Goal: Task Accomplishment & Management: Use online tool/utility

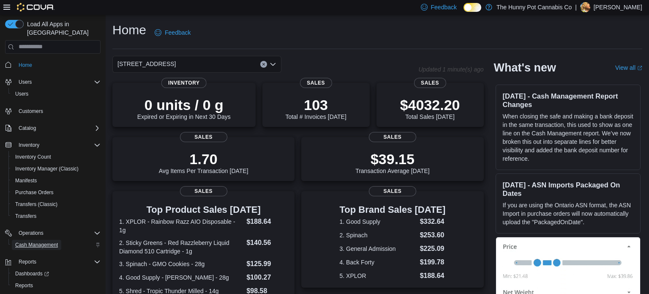
click at [57, 241] on span "Cash Management" at bounding box center [36, 244] width 43 height 7
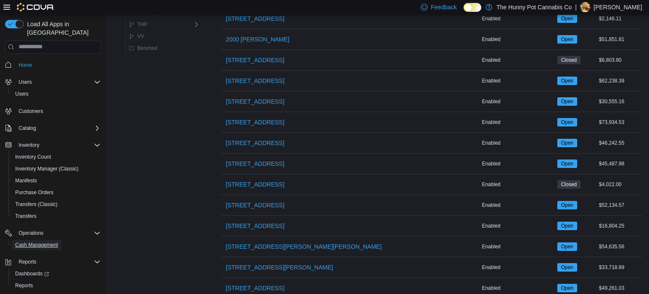
scroll to position [437, 0]
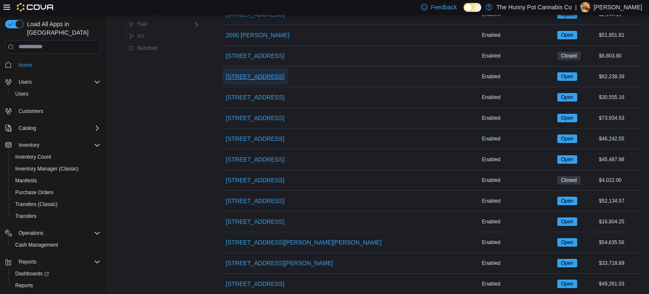
click at [243, 76] on span "206 Bank Street" at bounding box center [255, 76] width 58 height 8
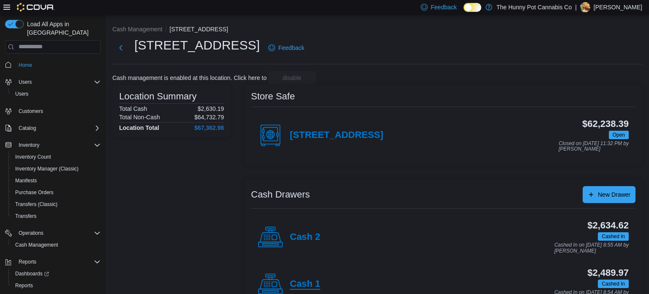
click at [303, 279] on h4 "Cash 1" at bounding box center [305, 284] width 30 height 11
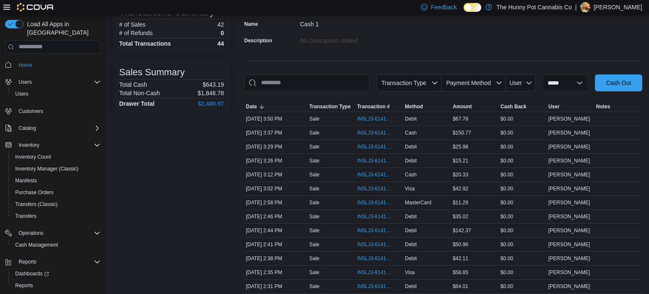
scroll to position [72, 0]
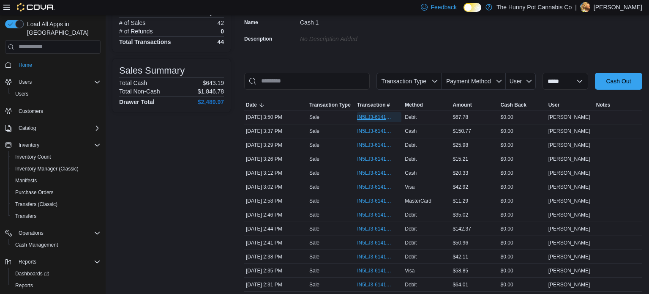
click at [377, 119] on span "IN5LJ3-6141984" at bounding box center [375, 117] width 36 height 7
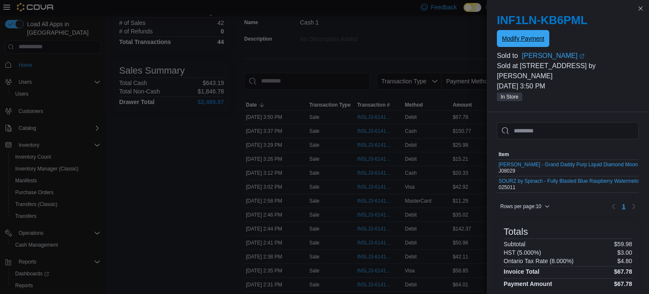
click at [520, 38] on span "Modify Payment" at bounding box center [523, 38] width 42 height 8
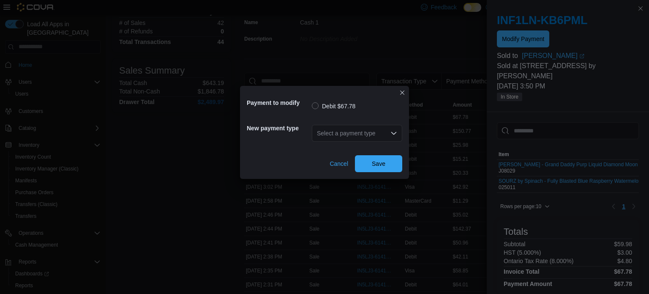
click at [385, 129] on div "Select a payment type" at bounding box center [357, 133] width 90 height 17
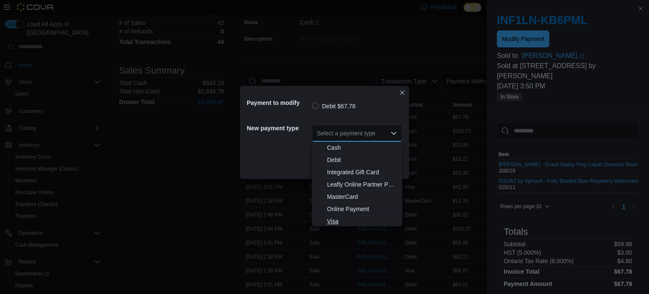
click at [331, 218] on span "Visa" at bounding box center [362, 221] width 70 height 8
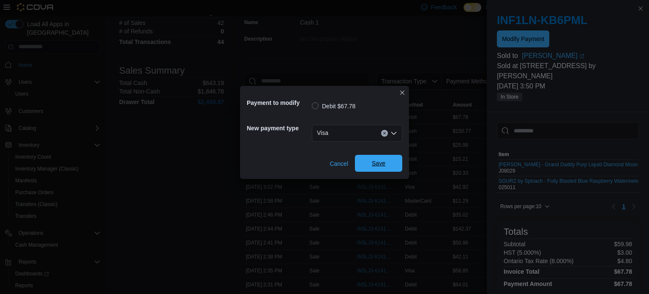
click at [369, 166] on span "Save" at bounding box center [378, 163] width 37 height 17
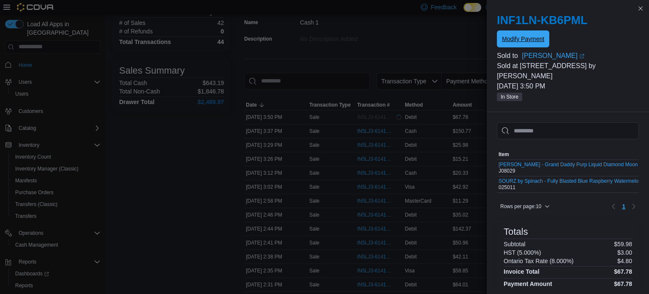
scroll to position [0, 0]
